Goal: Use online tool/utility

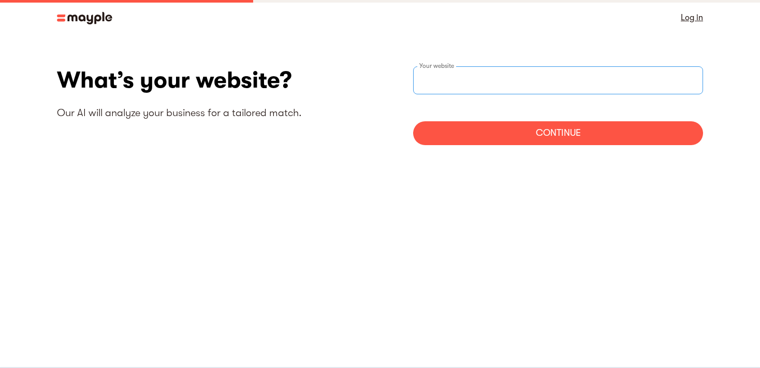
click at [467, 80] on input "websiteStep" at bounding box center [558, 80] width 290 height 28
type input "[URL][DOMAIN_NAME]"
click at [530, 128] on div "Continue" at bounding box center [558, 133] width 290 height 24
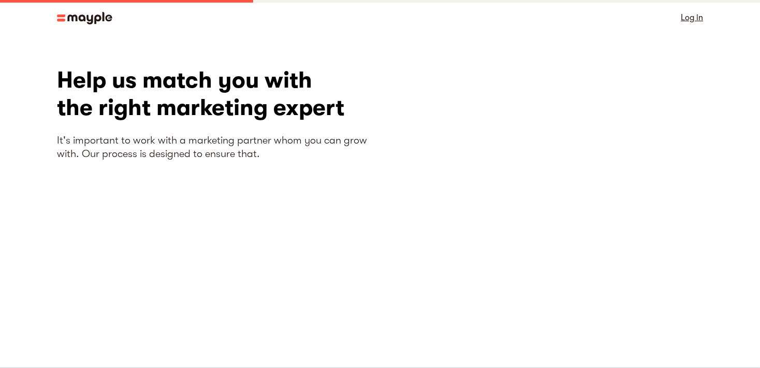
scroll to position [61, 0]
